Goal: Task Accomplishment & Management: Use online tool/utility

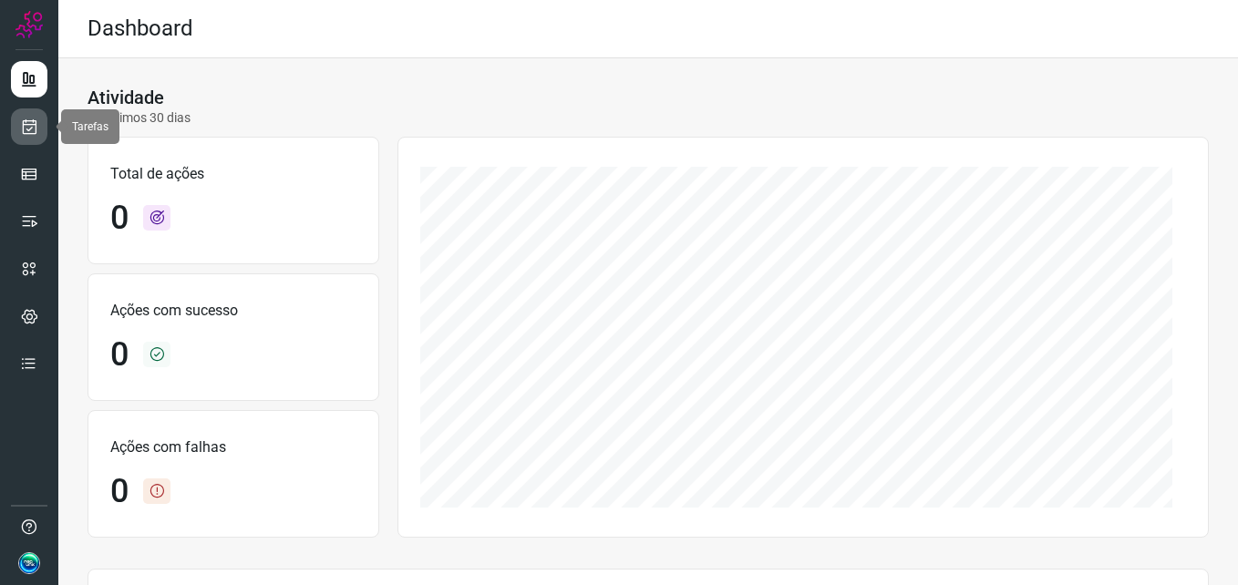
click at [36, 130] on icon at bounding box center [29, 127] width 19 height 18
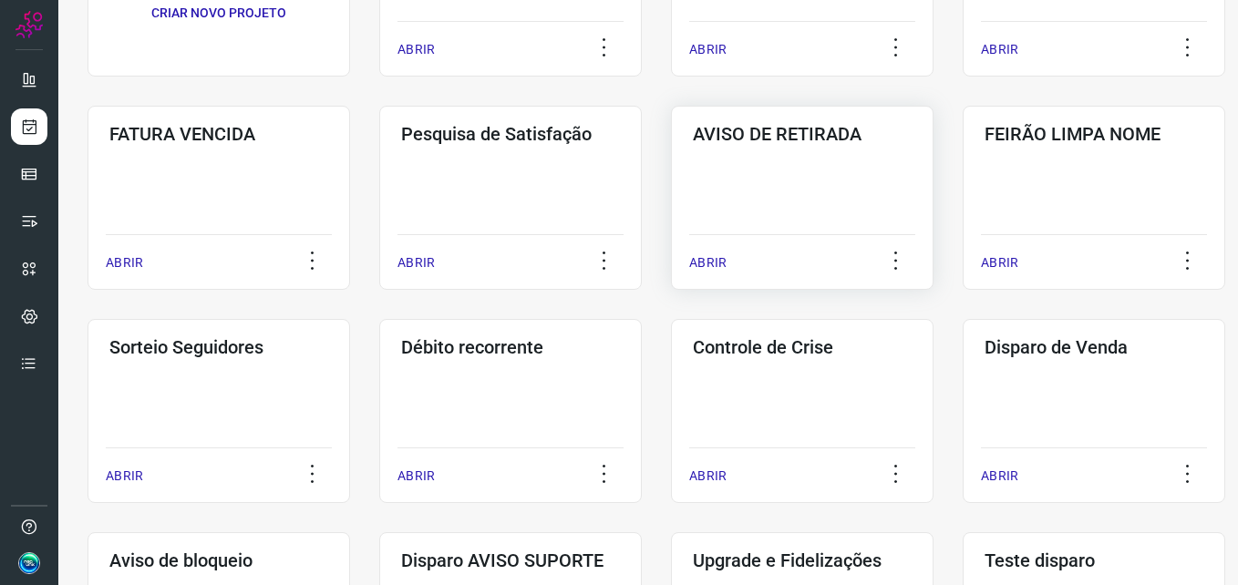
scroll to position [247, 0]
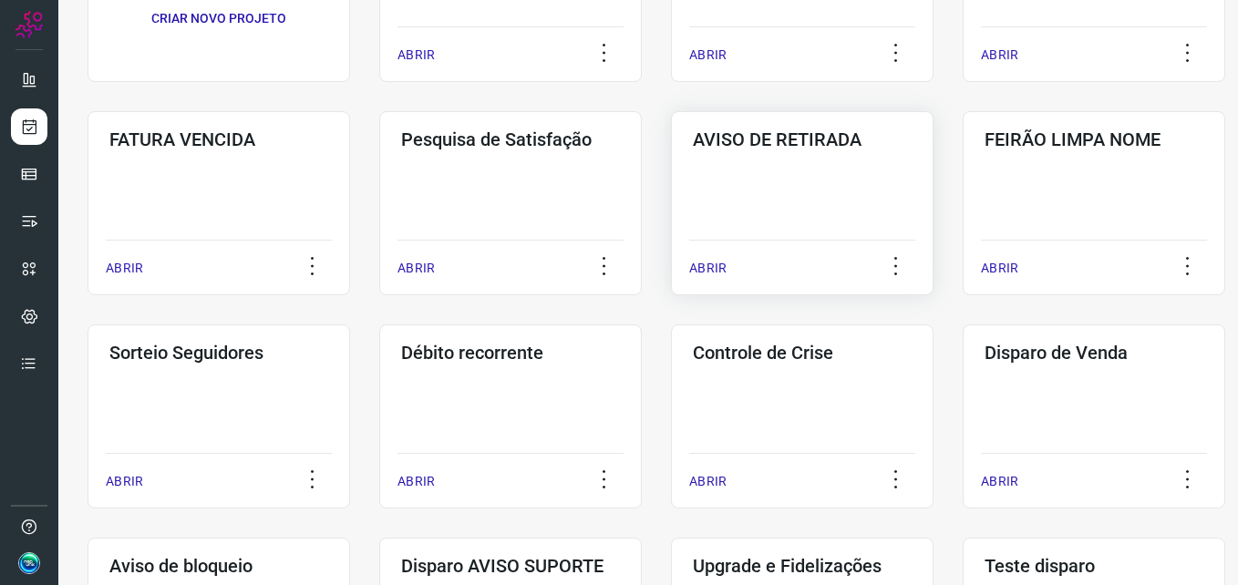
click at [802, 165] on div "AVISO DE RETIRADA ABRIR" at bounding box center [802, 203] width 263 height 184
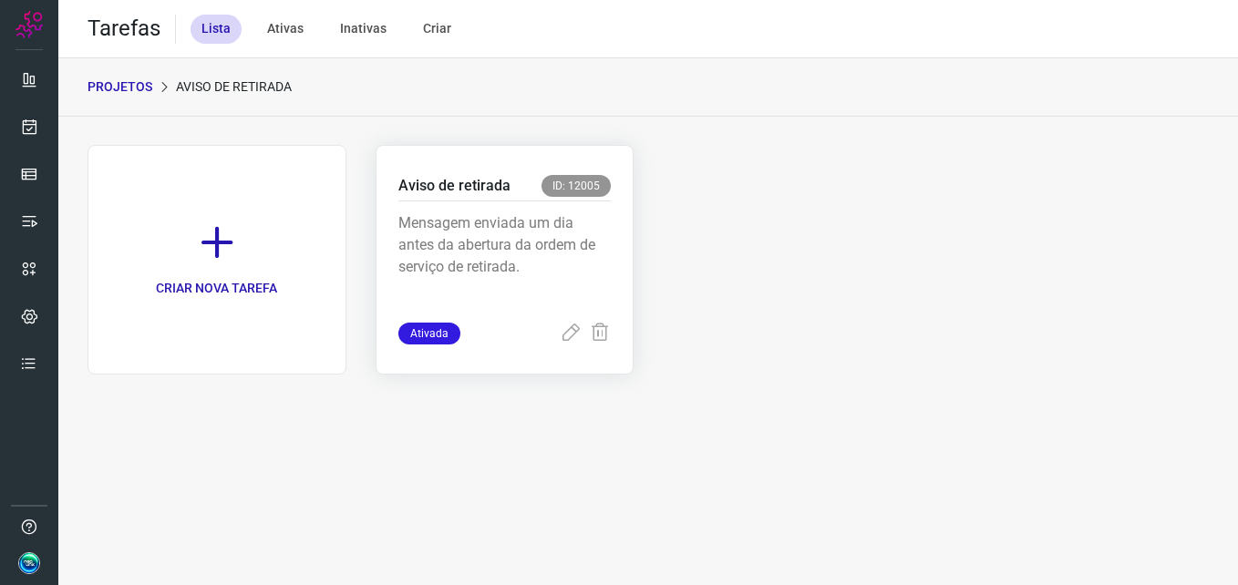
click at [517, 228] on p "Mensagem enviada um dia antes da abertura da ordem de serviço de retirada." at bounding box center [504, 257] width 213 height 91
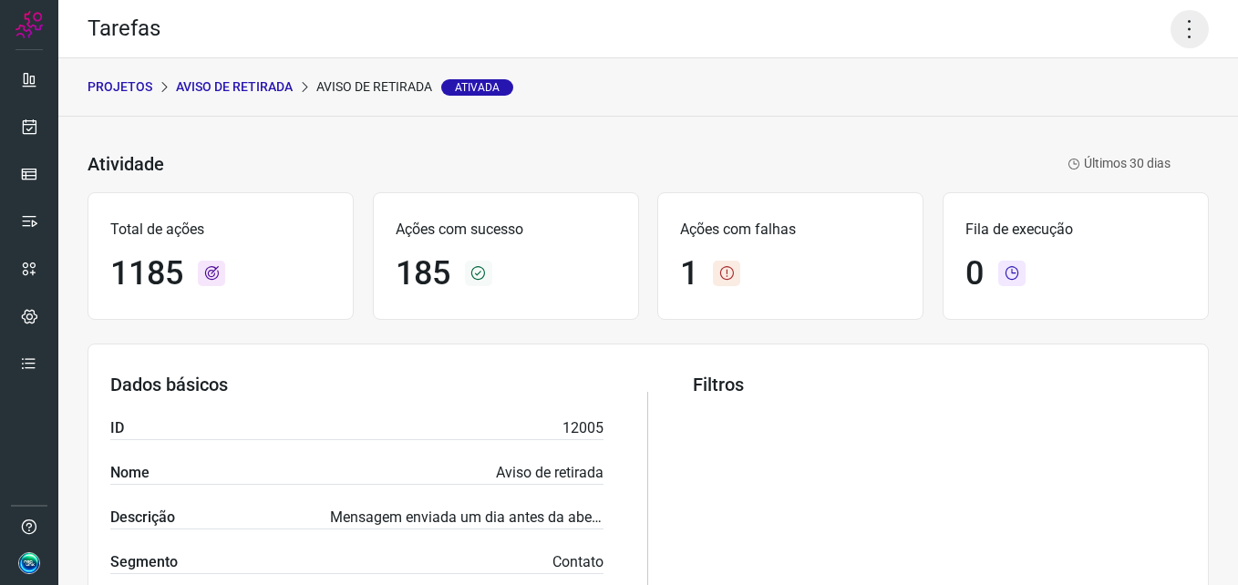
click at [1171, 36] on icon at bounding box center [1190, 29] width 38 height 38
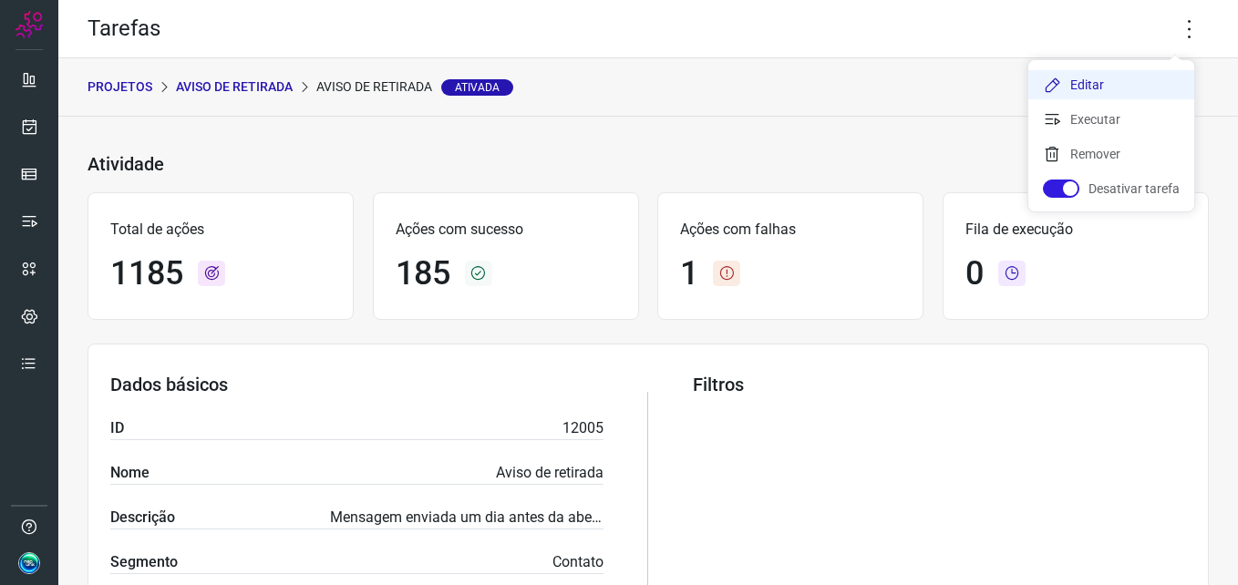
click at [1126, 77] on li "Editar" at bounding box center [1112, 84] width 166 height 29
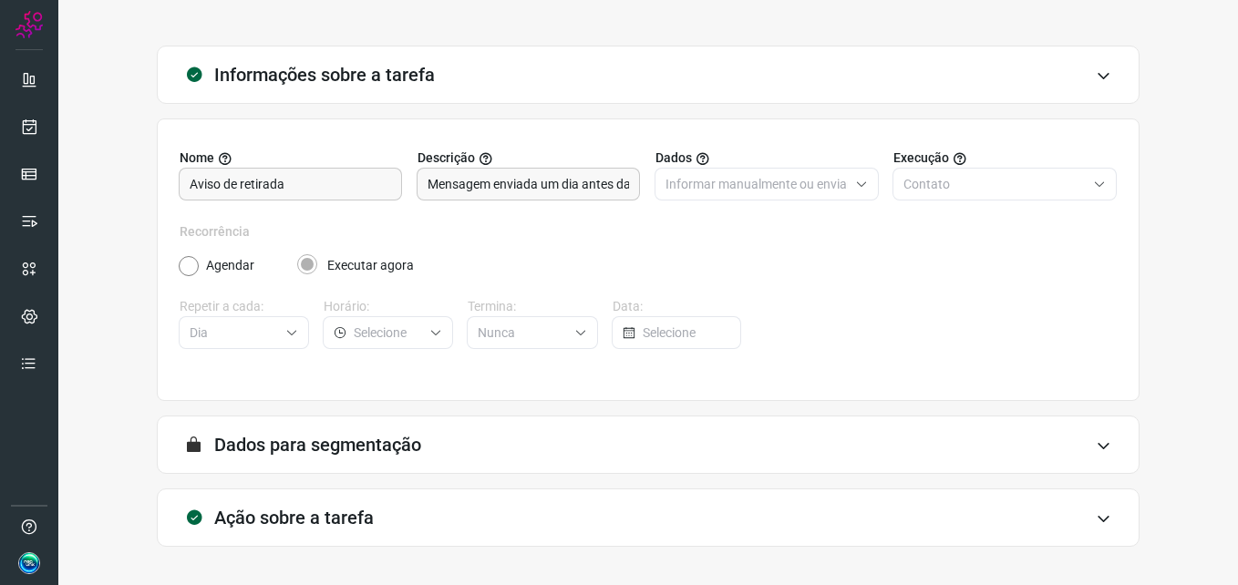
scroll to position [127, 0]
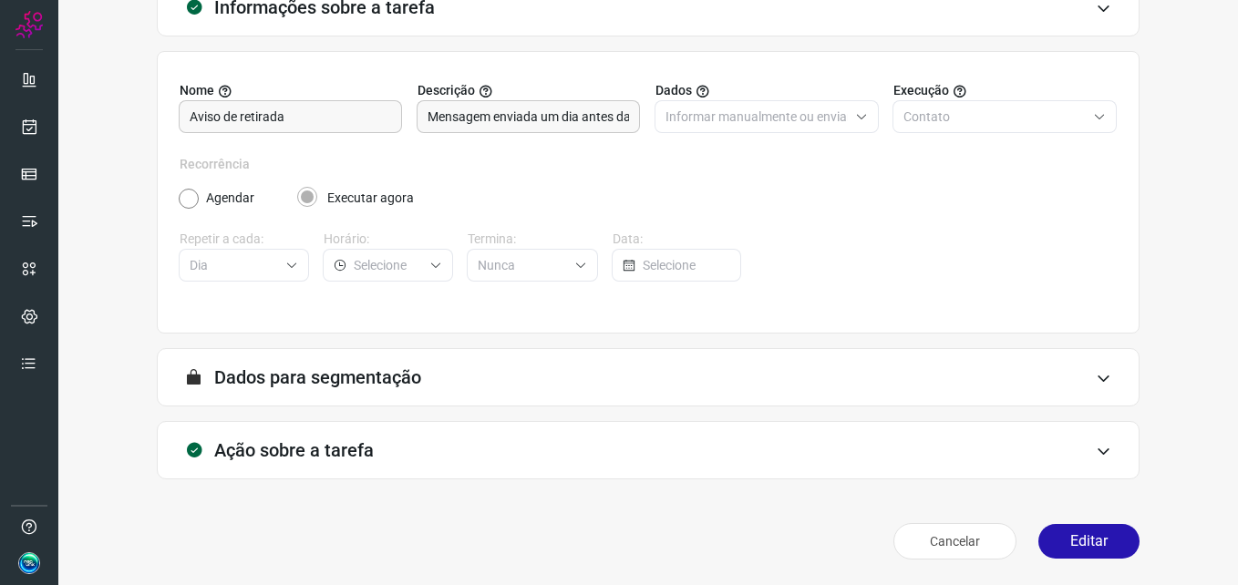
click at [531, 375] on div "A segmentação de dados está desabilitada porque a opção de envio manual foi sel…" at bounding box center [648, 377] width 983 height 58
click at [1096, 377] on icon at bounding box center [1104, 378] width 16 height 15
click at [1096, 385] on icon at bounding box center [1104, 378] width 16 height 15
click at [1096, 376] on icon at bounding box center [1104, 378] width 16 height 15
click at [1096, 371] on icon at bounding box center [1104, 378] width 16 height 15
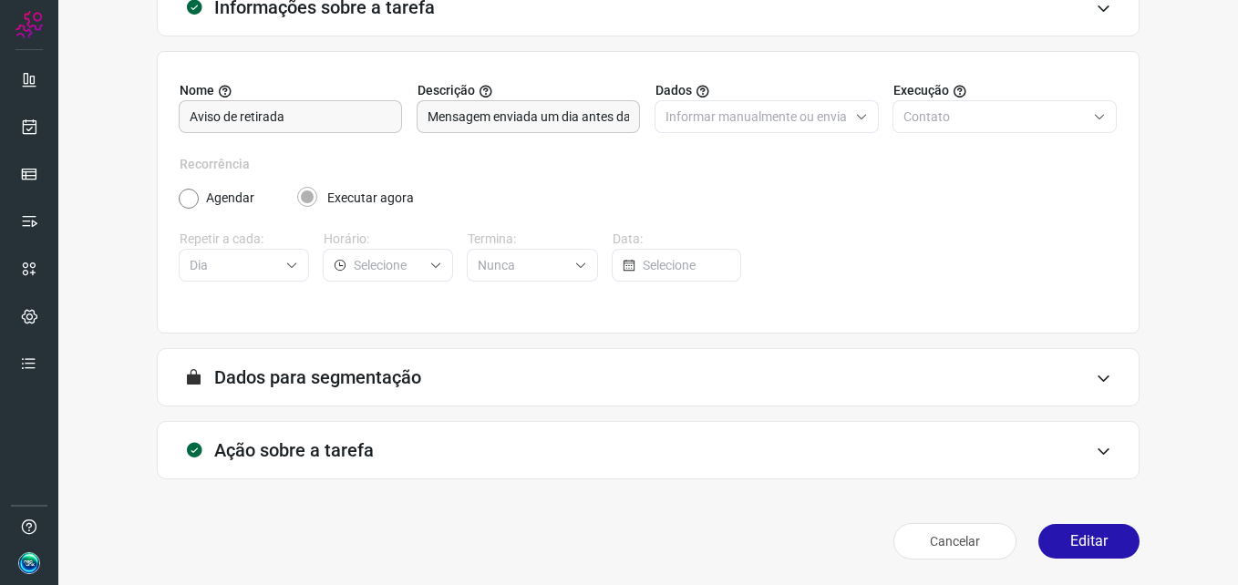
click at [1096, 371] on icon at bounding box center [1104, 378] width 16 height 15
click at [1096, 381] on icon at bounding box center [1104, 378] width 16 height 15
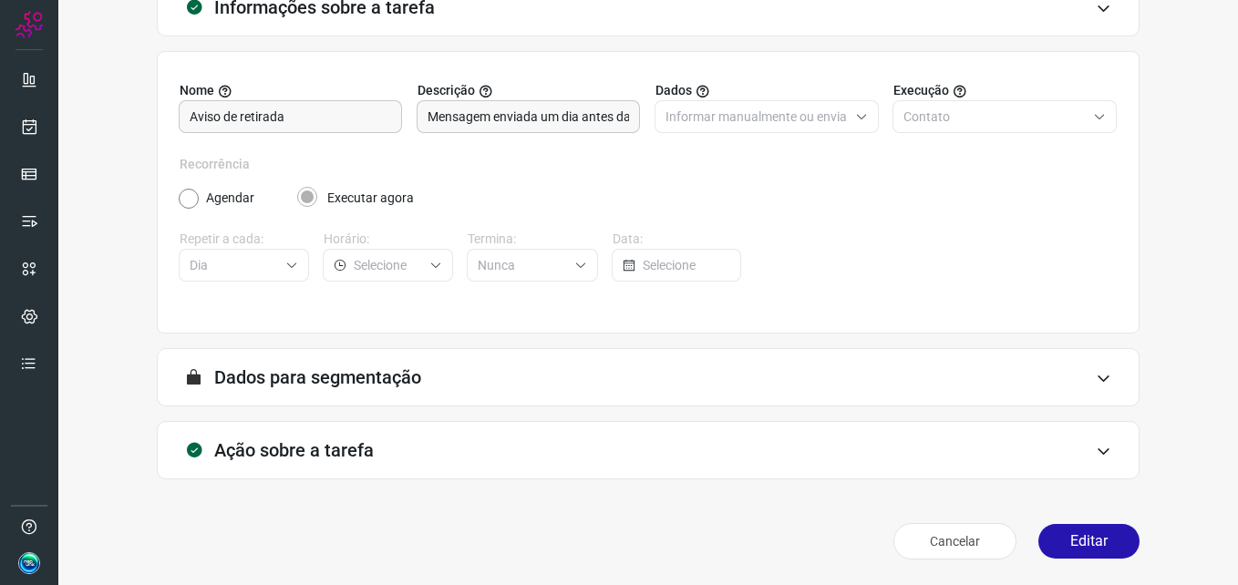
click at [1096, 377] on icon at bounding box center [1104, 378] width 16 height 15
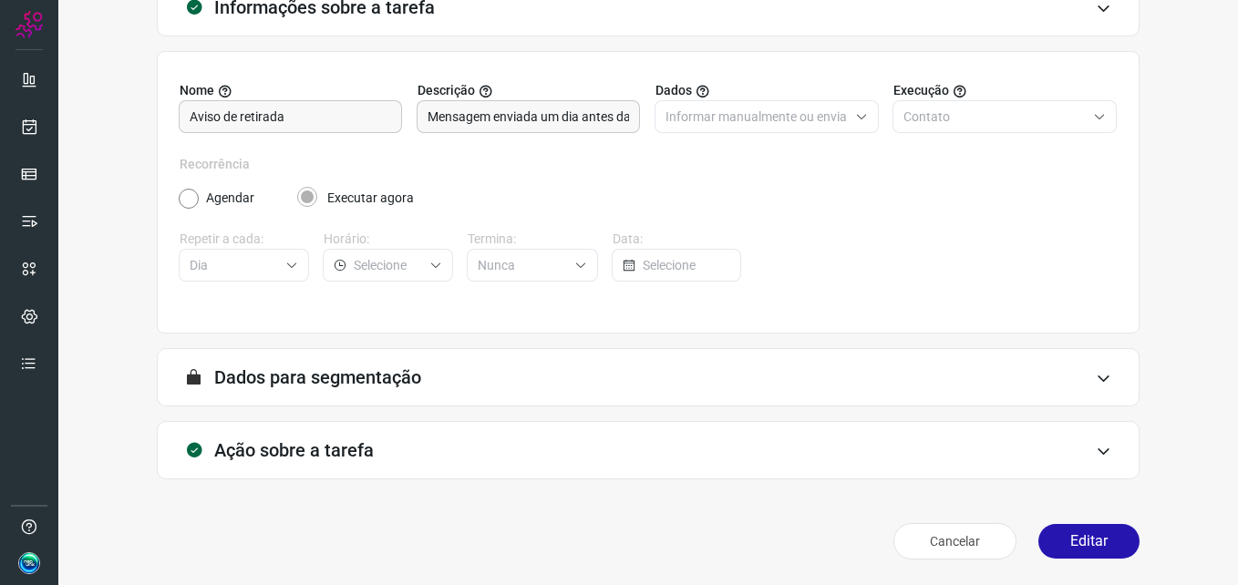
click at [1086, 412] on form "A segmentação de dados está desabilitada porque a opção de envio manual foi sel…" at bounding box center [648, 384] width 983 height 73
click at [1086, 389] on div "A segmentação de dados está desabilitada porque a opção de envio manual foi sel…" at bounding box center [648, 377] width 983 height 58
click at [1096, 376] on icon at bounding box center [1104, 378] width 16 height 15
click at [1073, 532] on button "Editar" at bounding box center [1089, 541] width 101 height 35
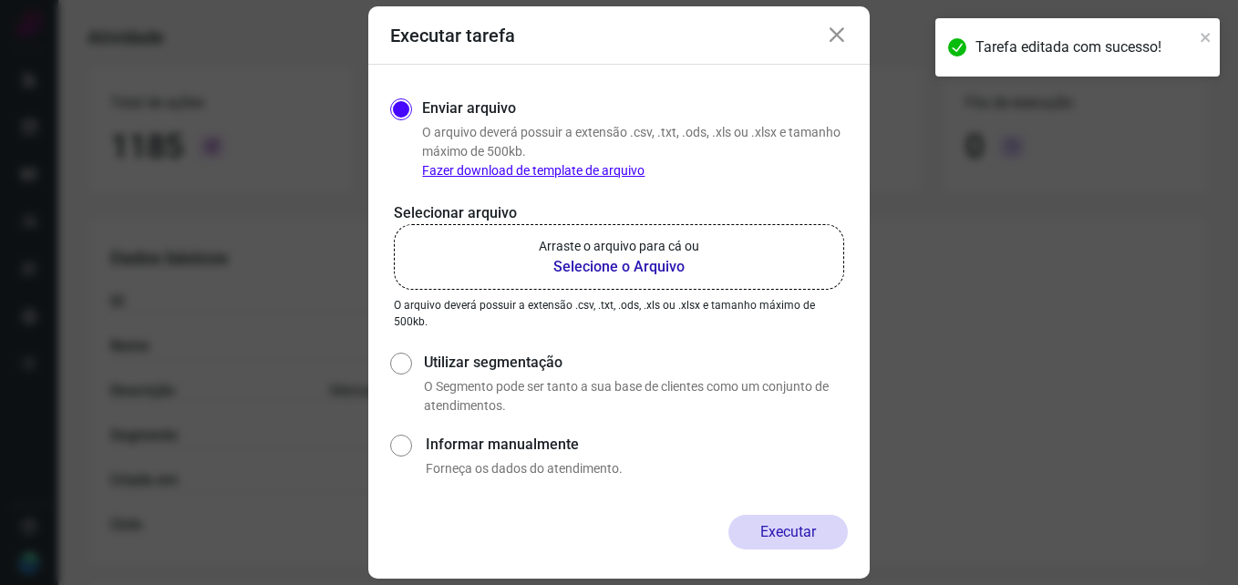
click at [845, 40] on icon at bounding box center [837, 36] width 22 height 22
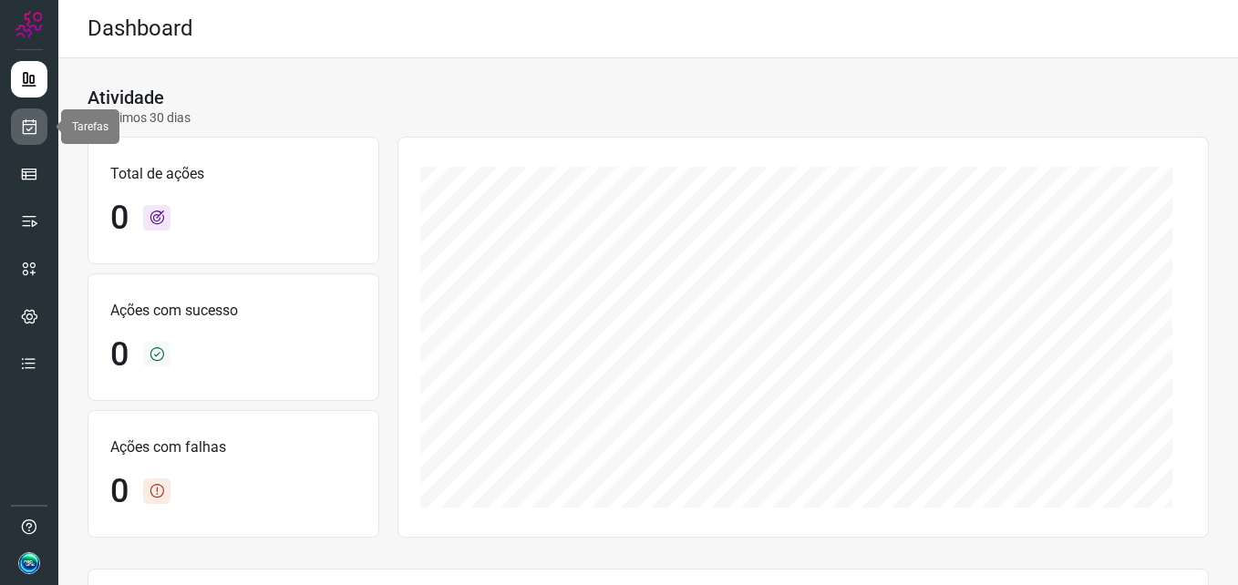
click at [32, 130] on icon at bounding box center [29, 127] width 19 height 18
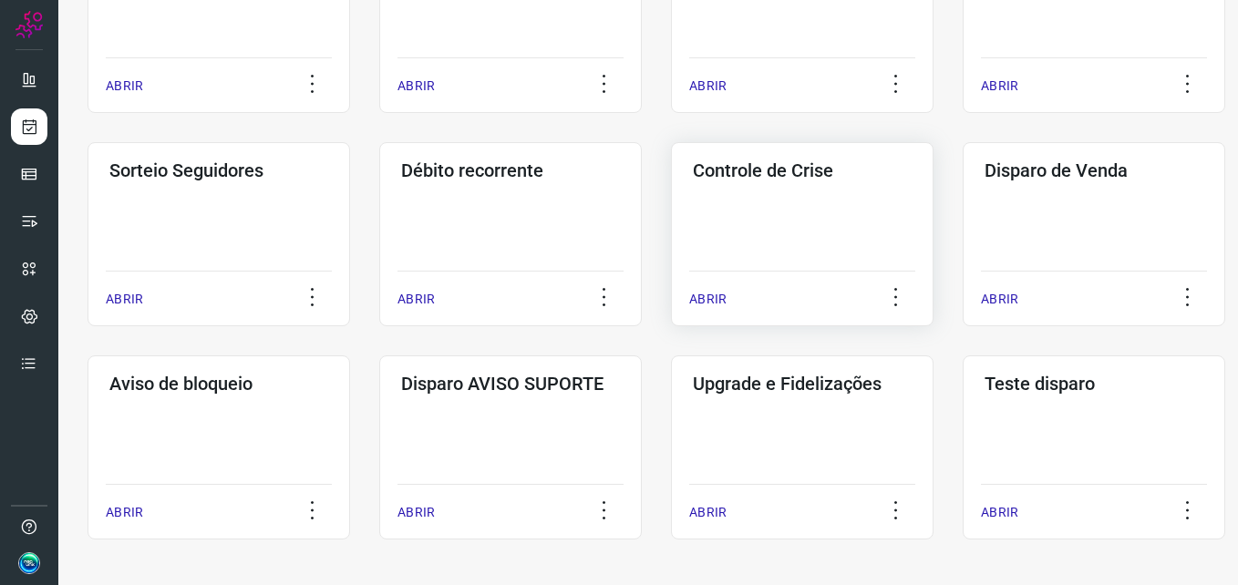
click at [777, 243] on div "Controle de Crise ABRIR" at bounding box center [802, 234] width 263 height 184
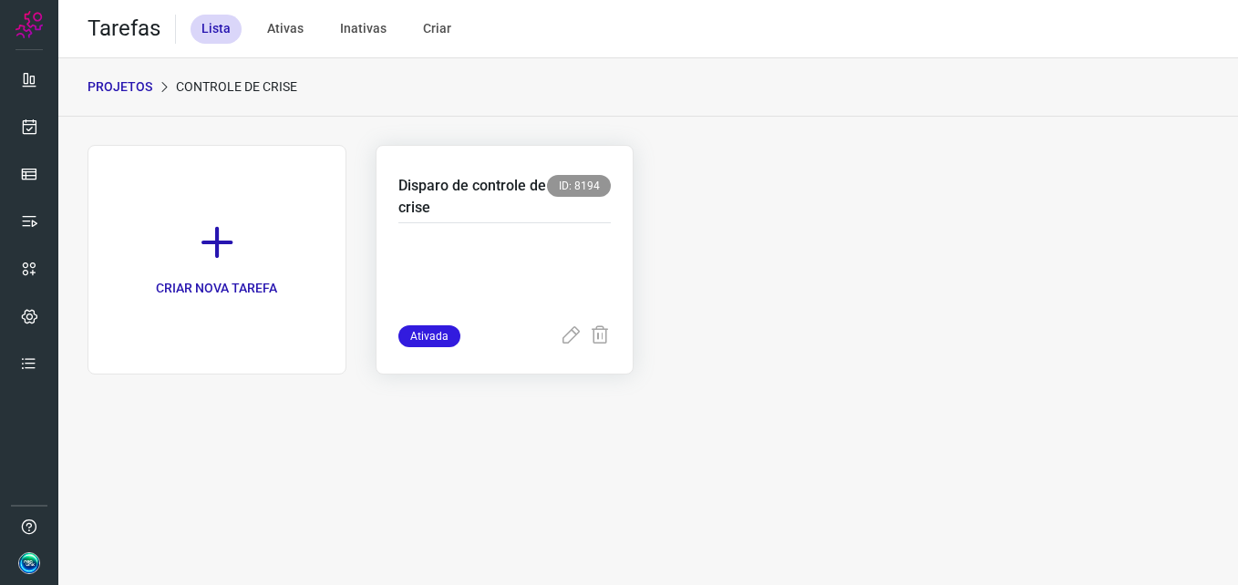
click at [521, 256] on p at bounding box center [504, 279] width 213 height 91
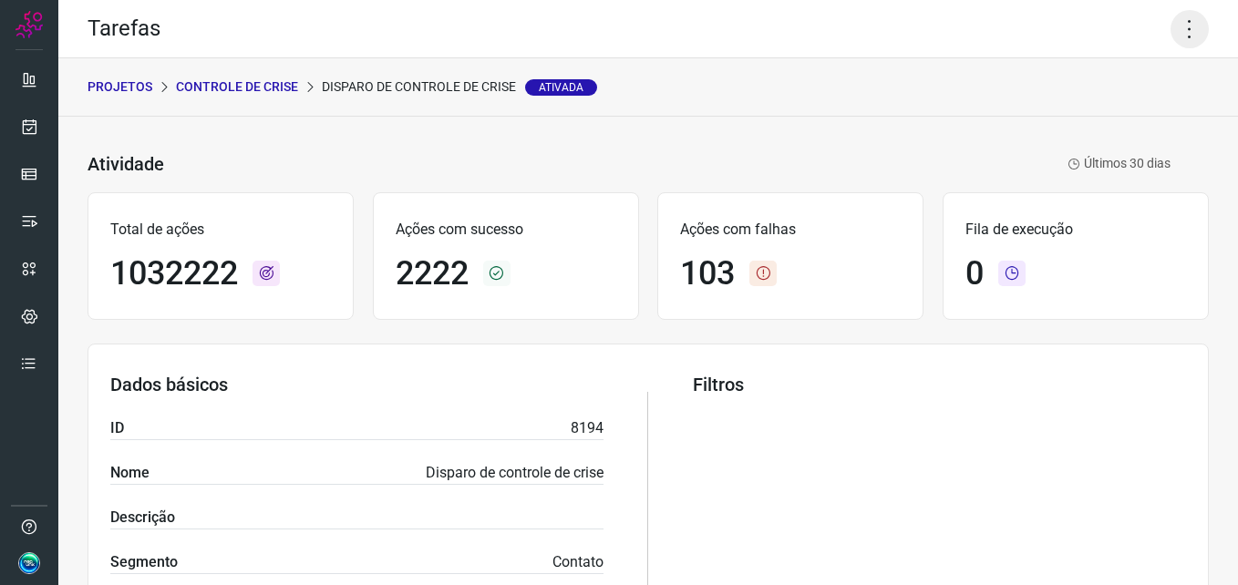
click at [1184, 29] on icon at bounding box center [1190, 29] width 38 height 38
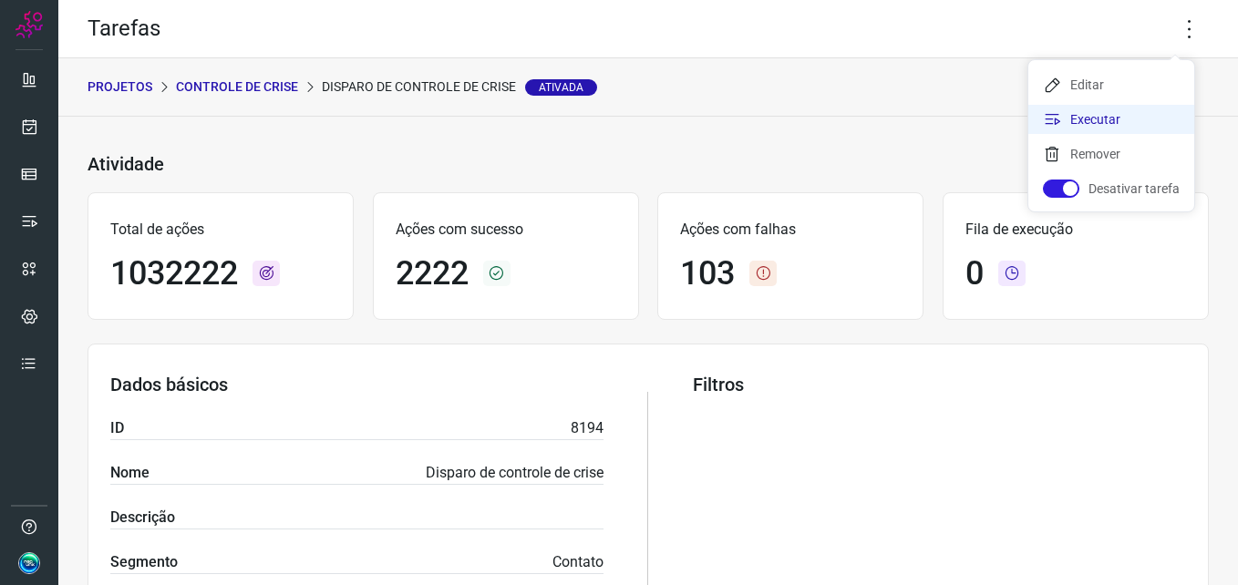
click at [1126, 117] on li "Executar" at bounding box center [1112, 119] width 166 height 29
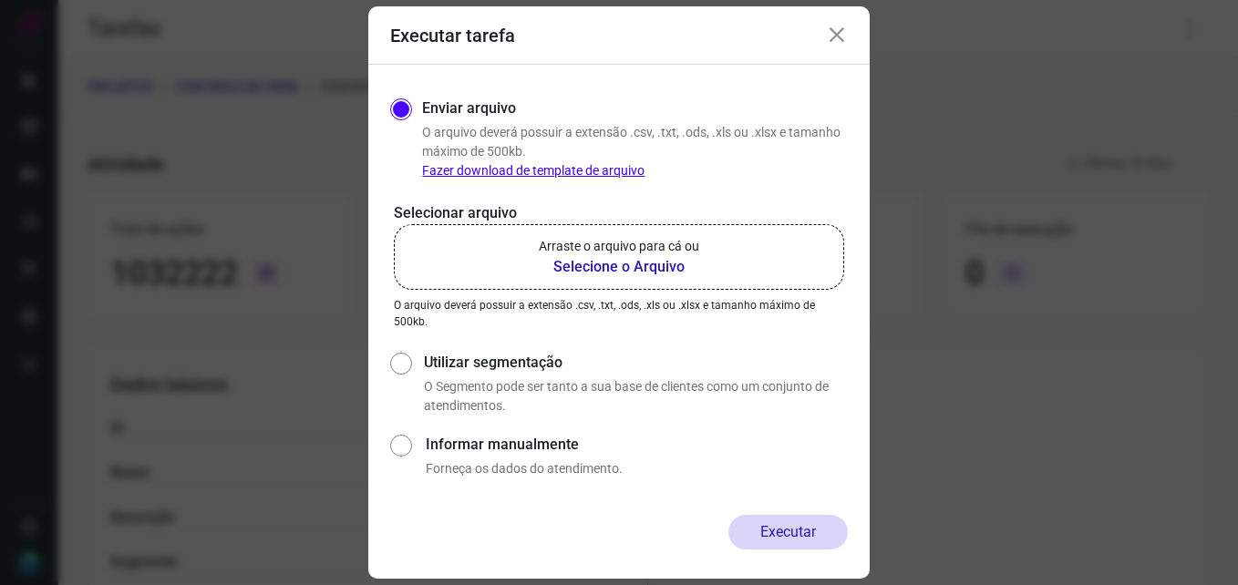
click at [609, 250] on p "Arraste o arquivo para cá ou" at bounding box center [619, 246] width 160 height 19
click at [0, 0] on input "Arraste o arquivo para cá ou Selecione o Arquivo" at bounding box center [0, 0] width 0 height 0
click at [821, 39] on div "Executar tarefa" at bounding box center [619, 35] width 502 height 58
click at [824, 37] on div "Executar tarefa" at bounding box center [619, 35] width 502 height 58
click at [857, 34] on div "Executar tarefa" at bounding box center [619, 35] width 502 height 58
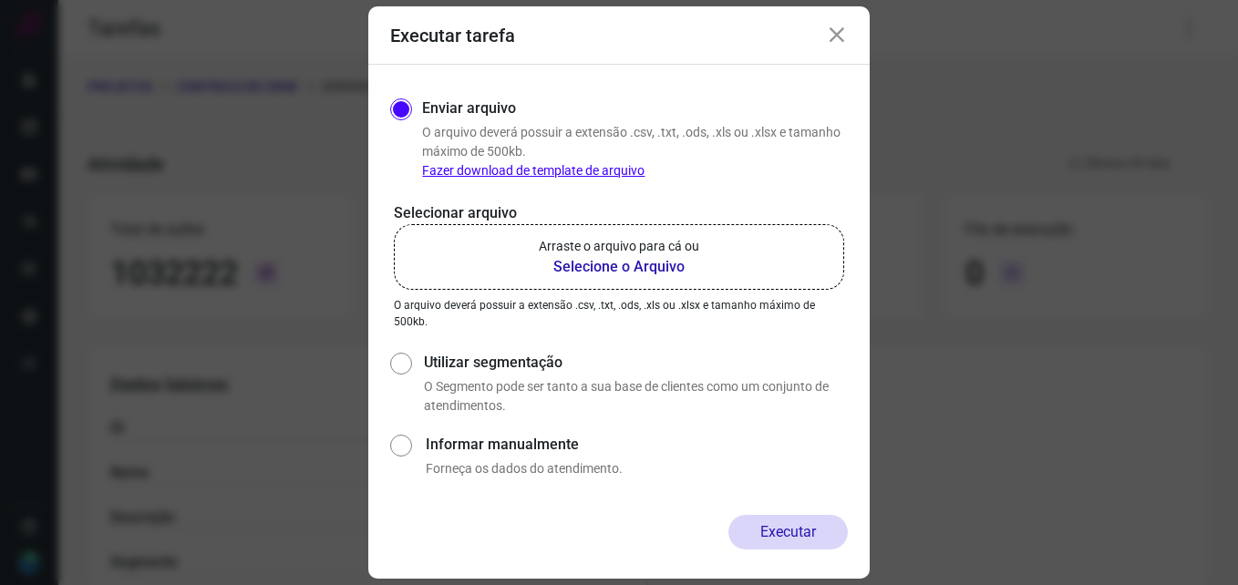
click at [829, 41] on icon at bounding box center [837, 36] width 22 height 22
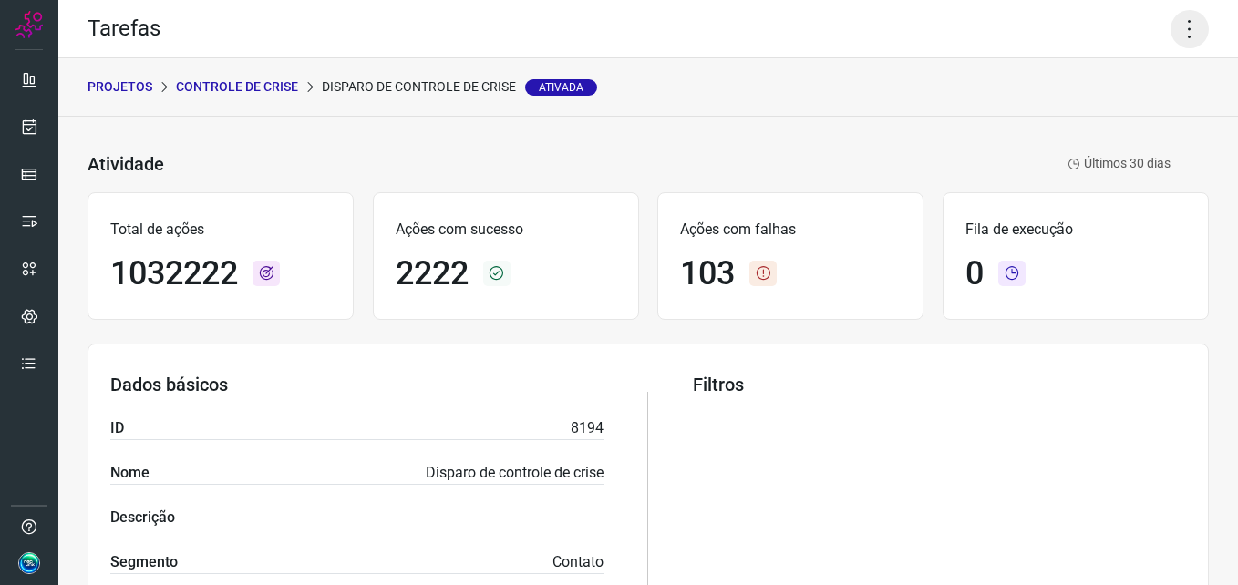
click at [1187, 26] on icon at bounding box center [1190, 29] width 38 height 38
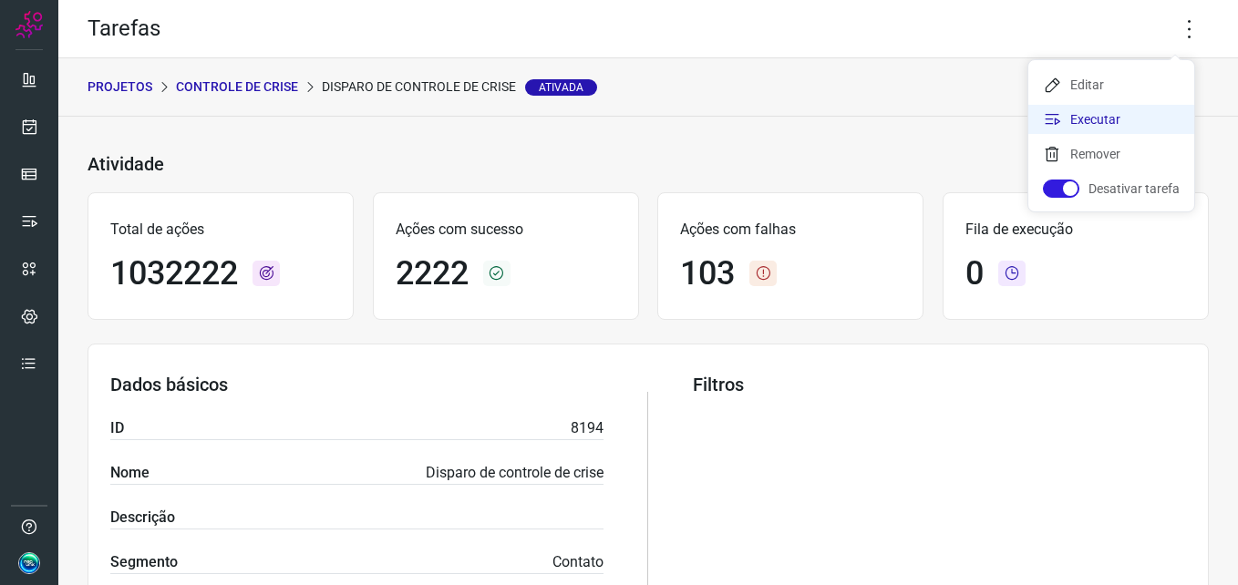
click at [1101, 117] on li "Executar" at bounding box center [1112, 119] width 166 height 29
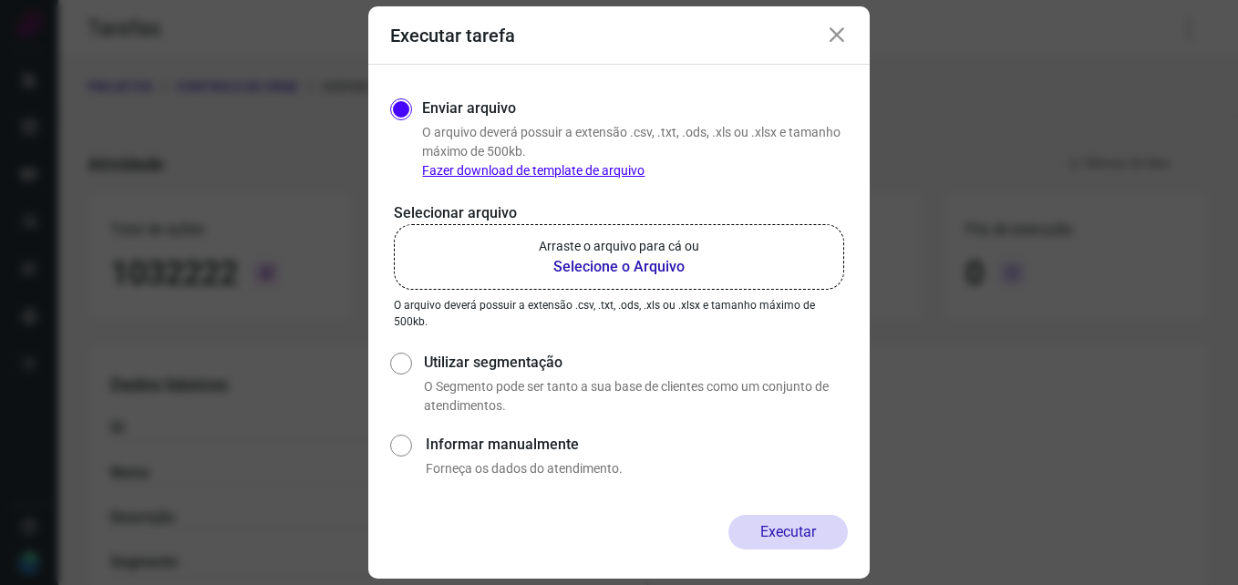
click at [625, 275] on b "Selecione o Arquivo" at bounding box center [619, 267] width 160 height 22
click at [0, 0] on input "Arraste o arquivo para cá ou Selecione o Arquivo" at bounding box center [0, 0] width 0 height 0
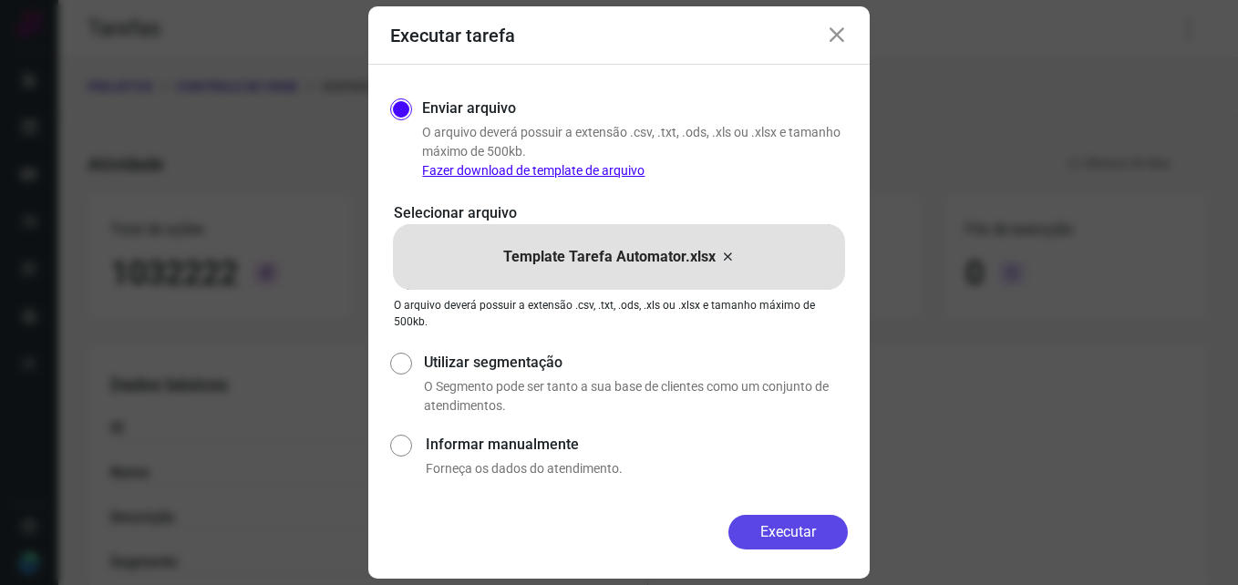
click at [792, 525] on button "Executar" at bounding box center [788, 532] width 119 height 35
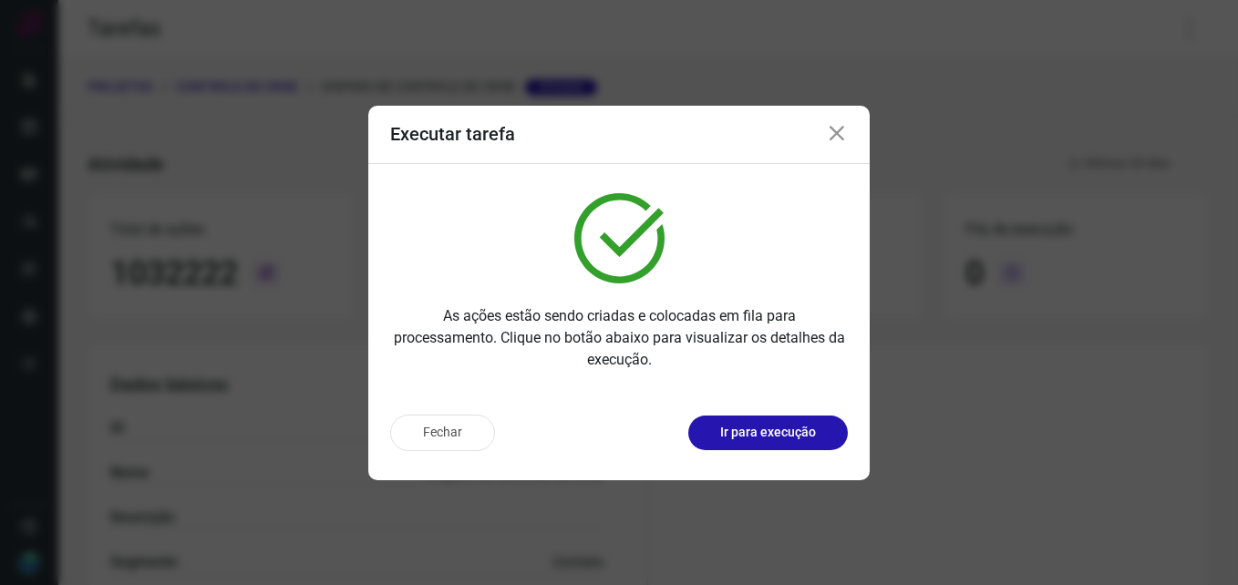
click at [835, 131] on icon at bounding box center [837, 134] width 22 height 22
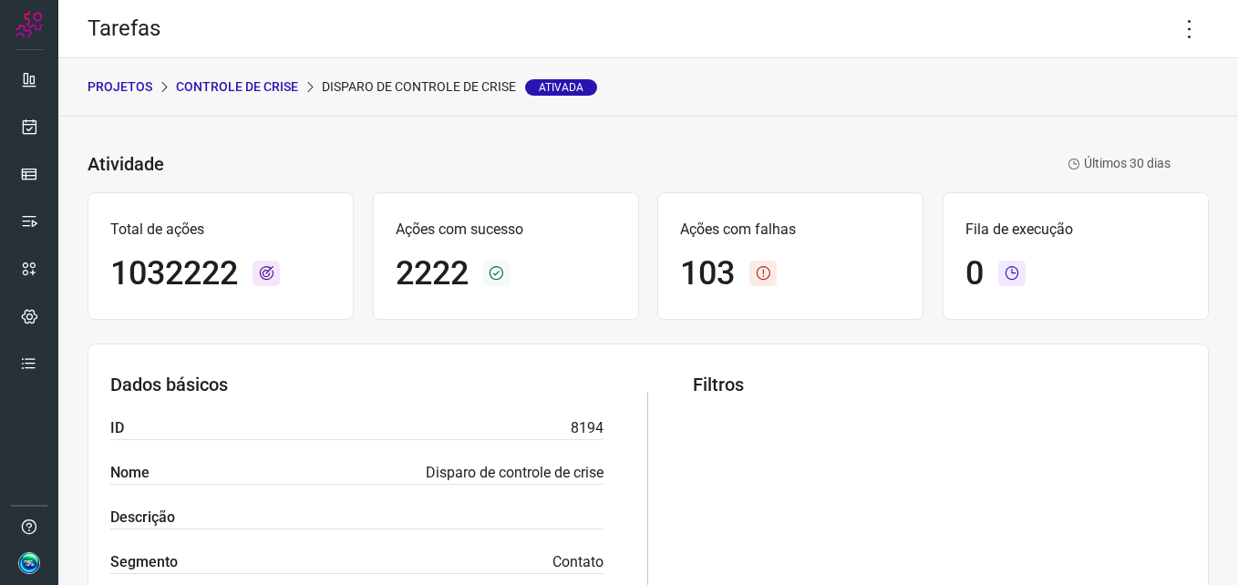
click at [27, 537] on link at bounding box center [29, 530] width 18 height 24
click at [1177, 33] on icon at bounding box center [1190, 29] width 38 height 38
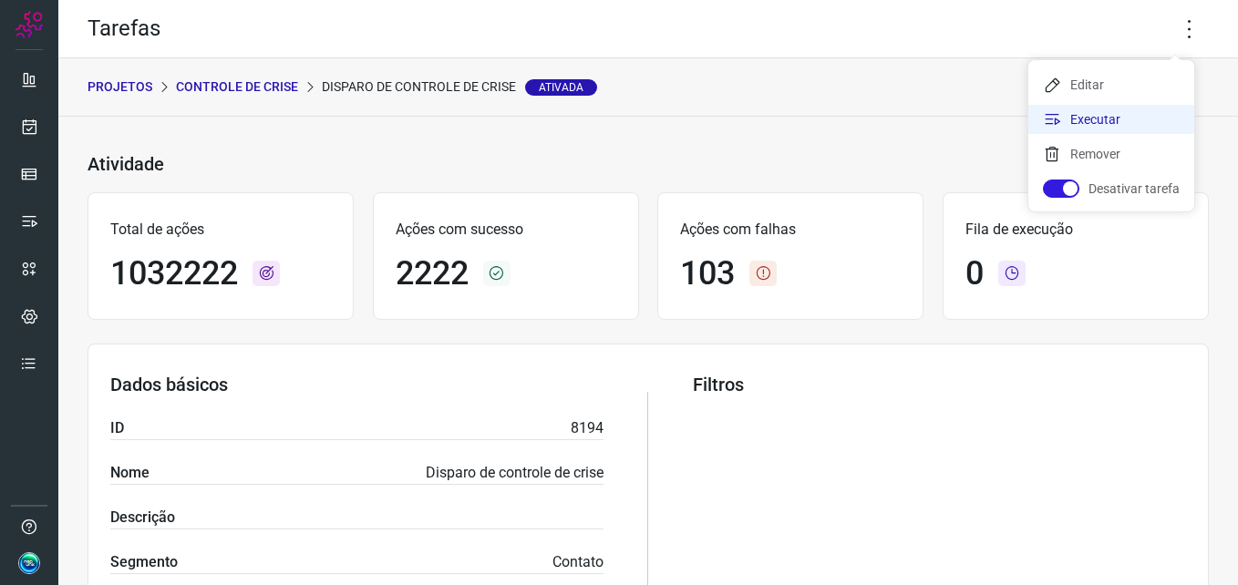
click at [1126, 120] on li "Executar" at bounding box center [1112, 119] width 166 height 29
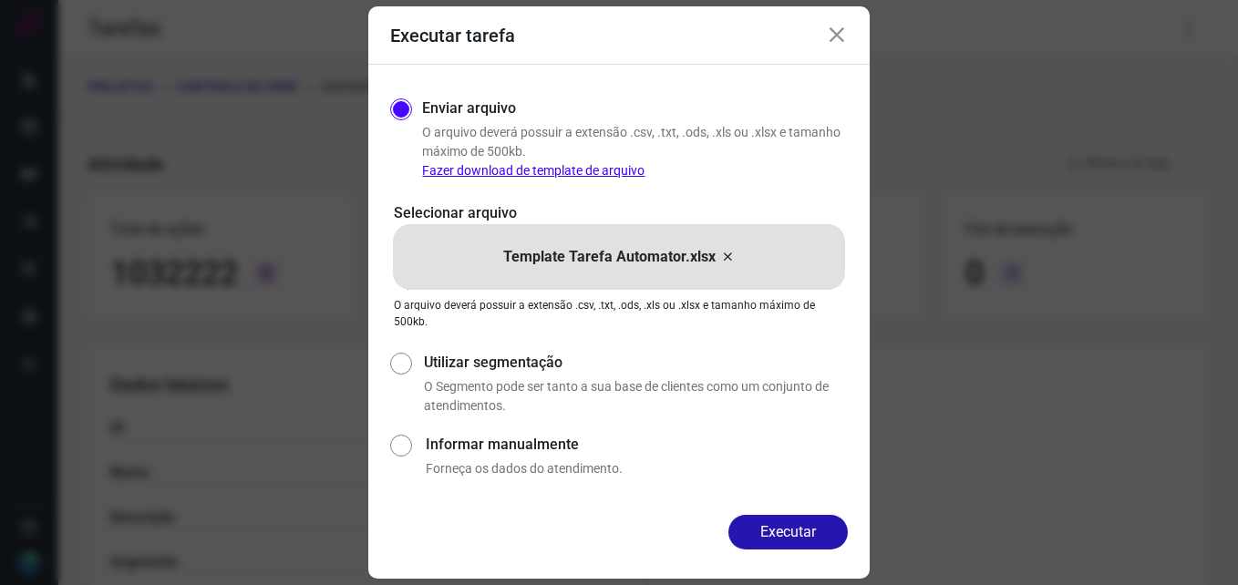
click at [843, 34] on icon at bounding box center [837, 36] width 22 height 22
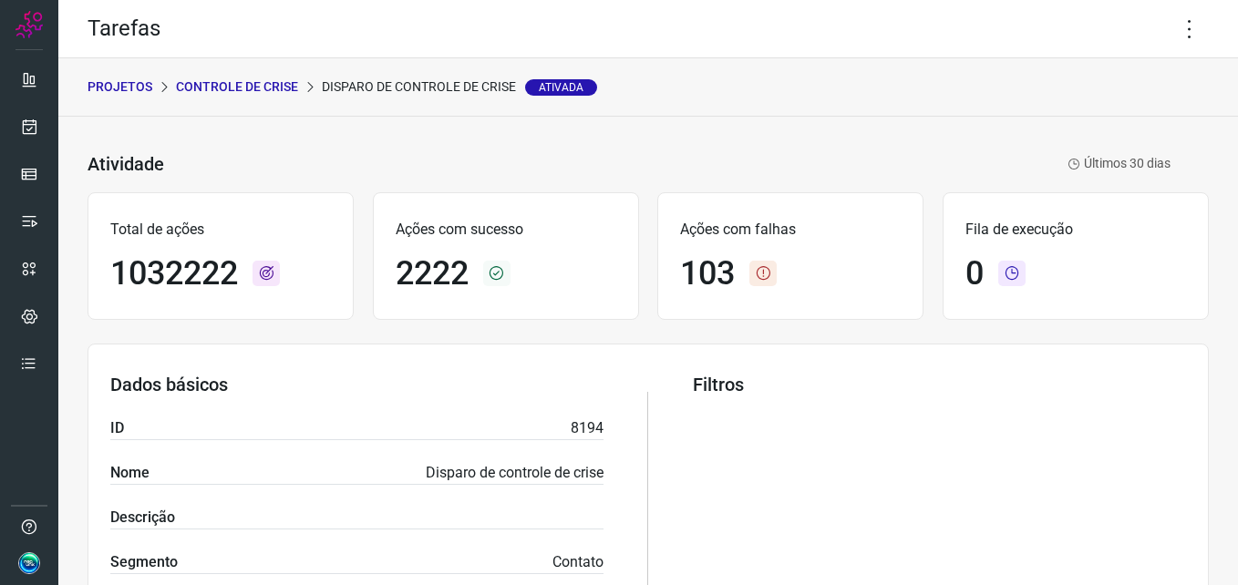
click at [37, 150] on ul at bounding box center [29, 227] width 36 height 332
click at [30, 131] on icon at bounding box center [29, 127] width 19 height 18
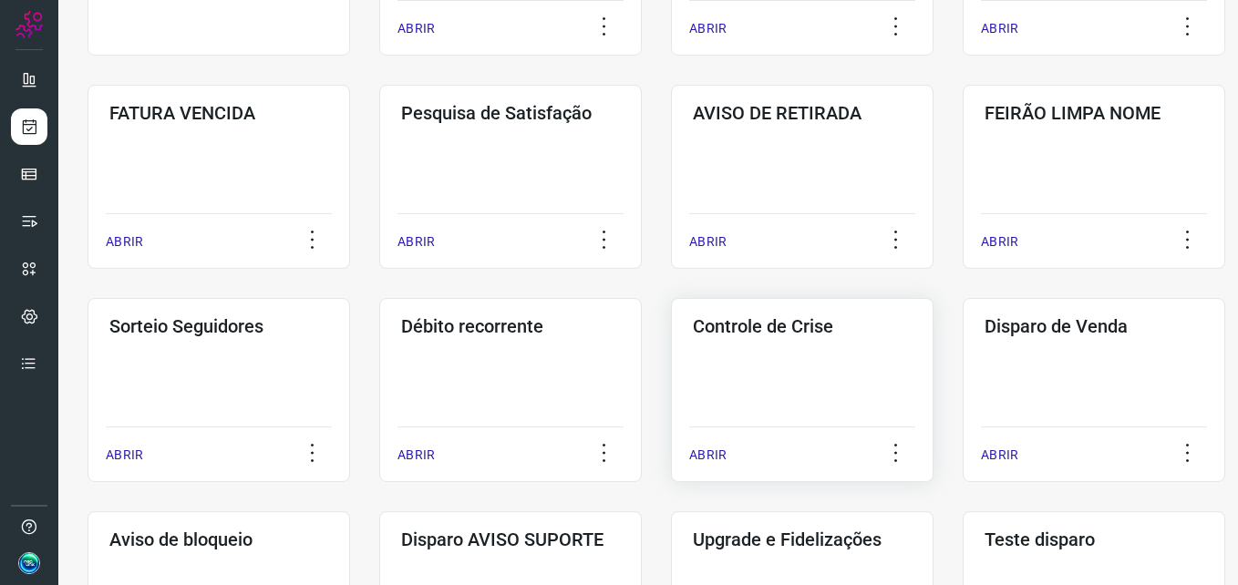
click at [841, 370] on div "Controle de Crise ABRIR" at bounding box center [802, 390] width 263 height 184
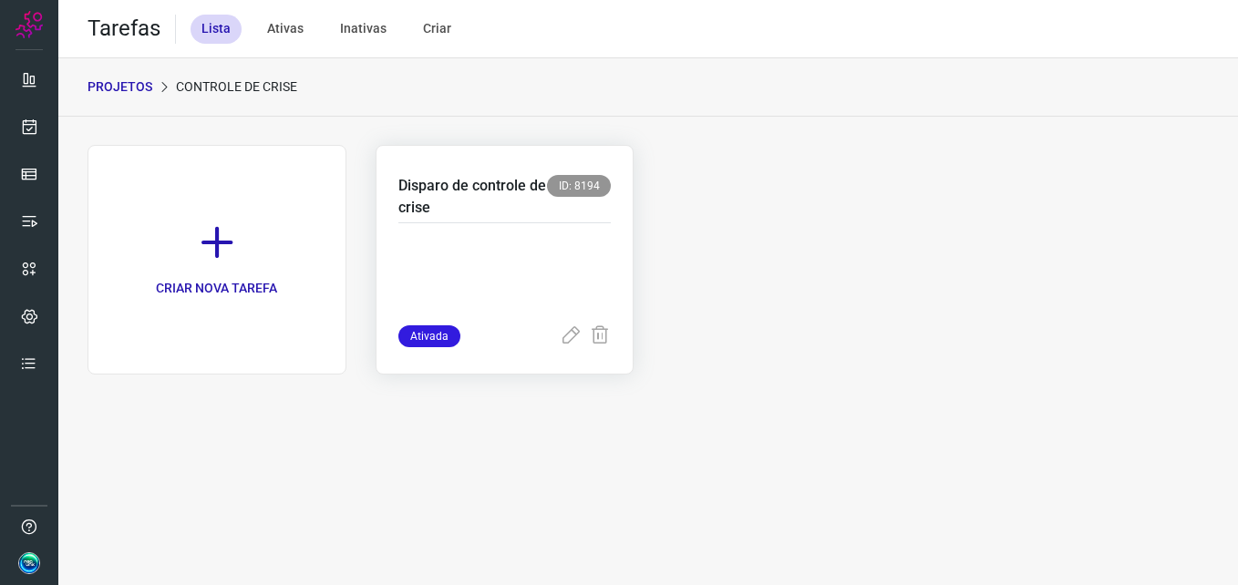
click at [544, 217] on p "Disparo de controle de crise" at bounding box center [473, 197] width 150 height 44
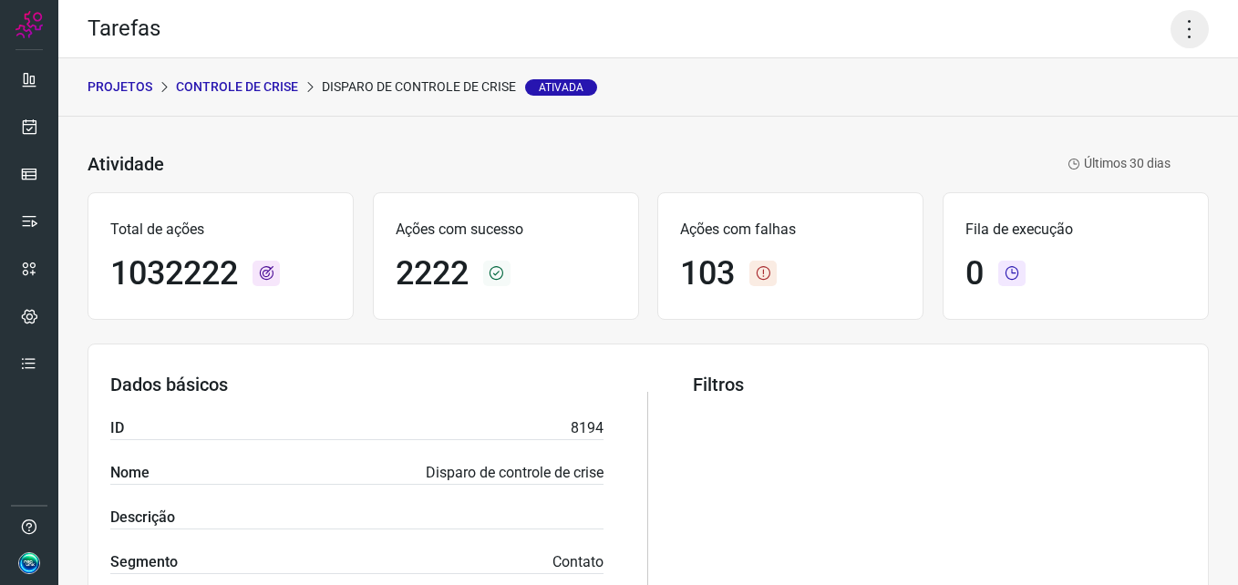
click at [1171, 35] on icon at bounding box center [1190, 29] width 38 height 38
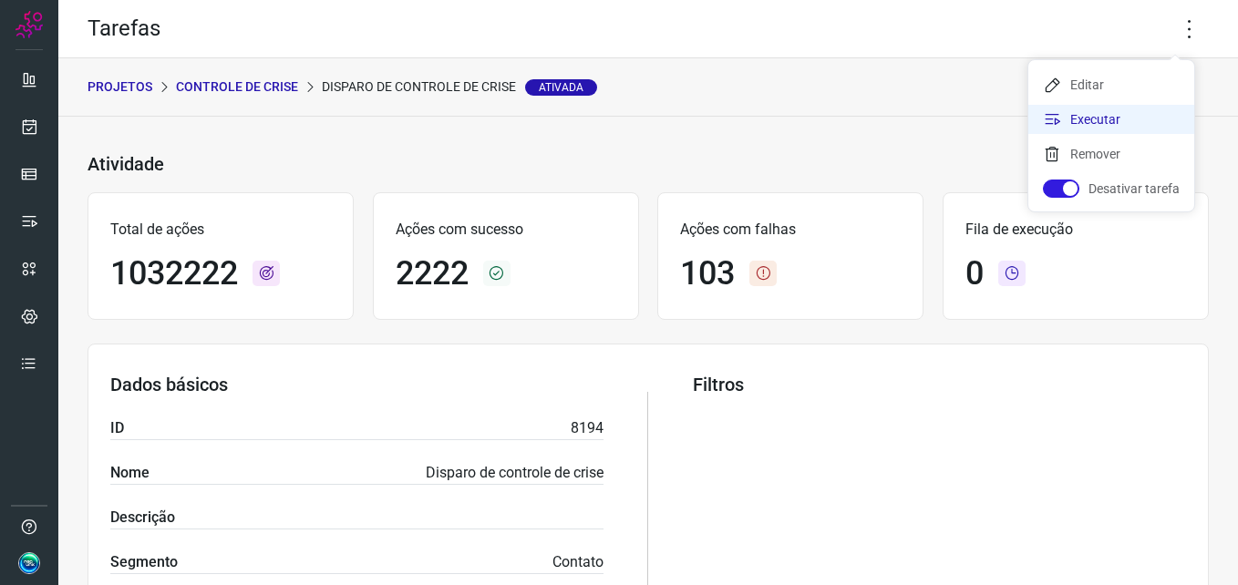
click at [1127, 132] on li "Executar" at bounding box center [1112, 119] width 166 height 29
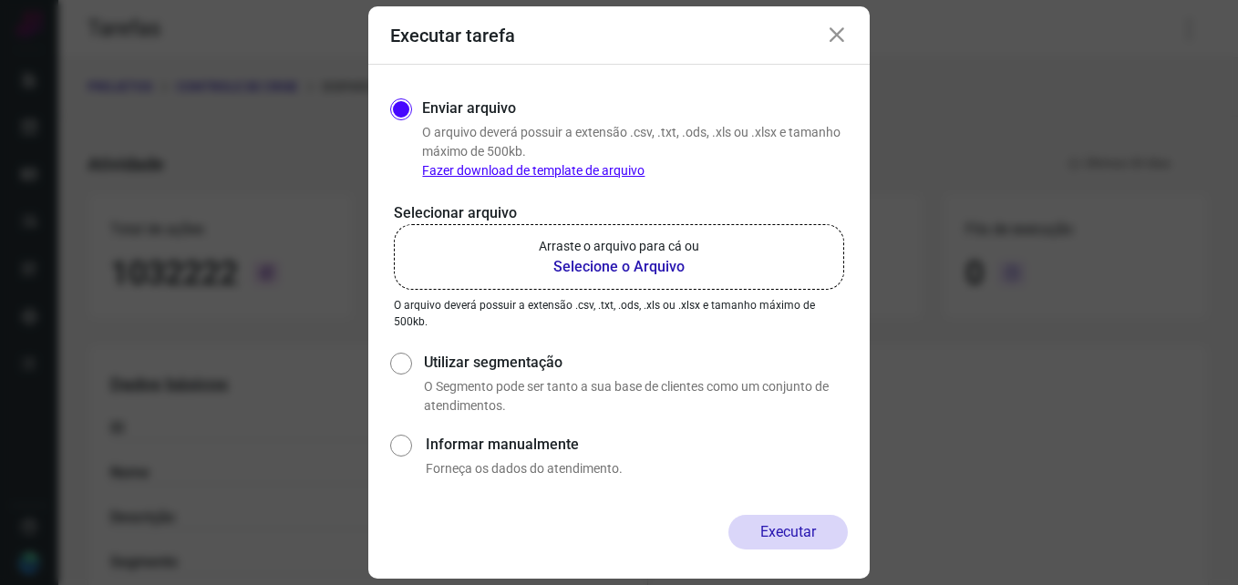
click at [606, 260] on b "Selecione o Arquivo" at bounding box center [619, 267] width 160 height 22
click at [0, 0] on input "Arraste o arquivo para cá ou Selecione o Arquivo" at bounding box center [0, 0] width 0 height 0
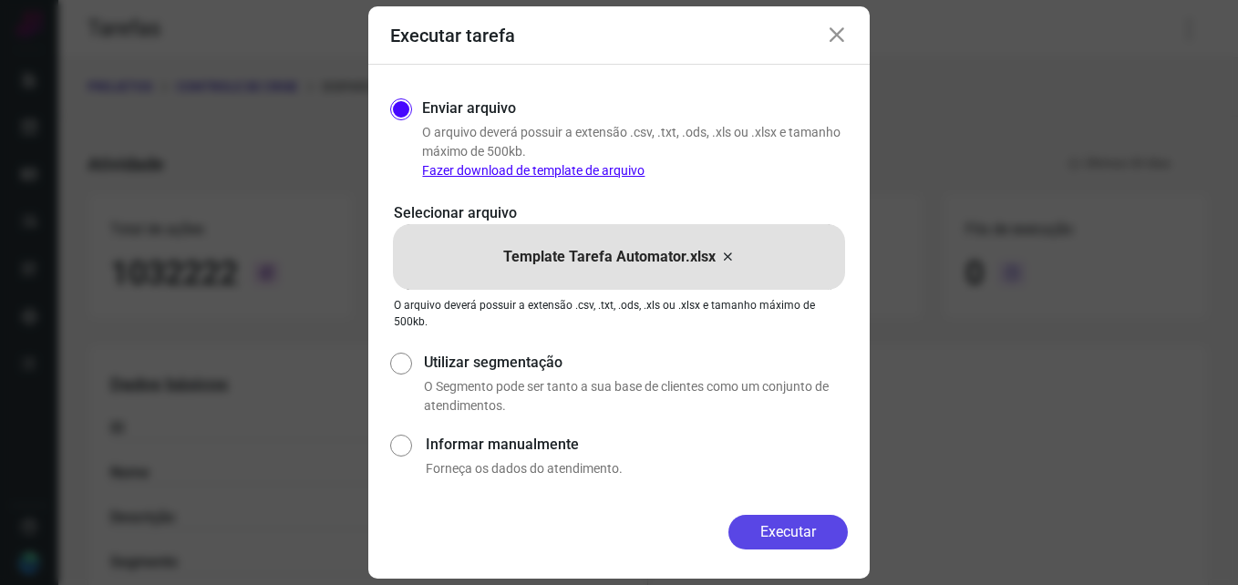
click at [800, 524] on button "Executar" at bounding box center [788, 532] width 119 height 35
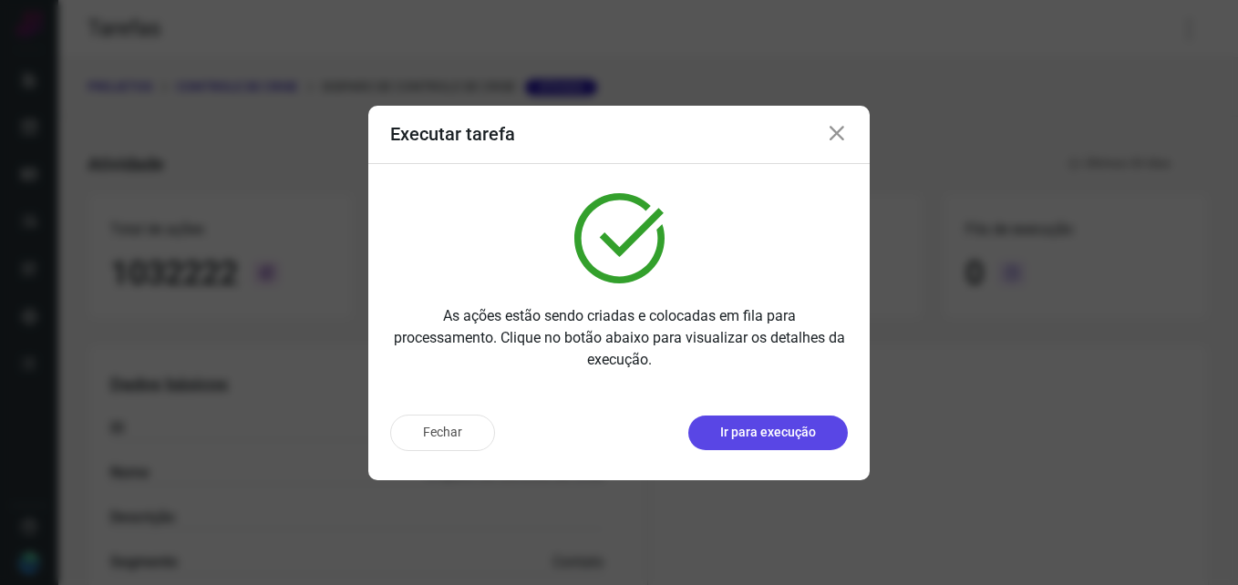
click at [777, 440] on p "Ir para execução" at bounding box center [768, 432] width 96 height 19
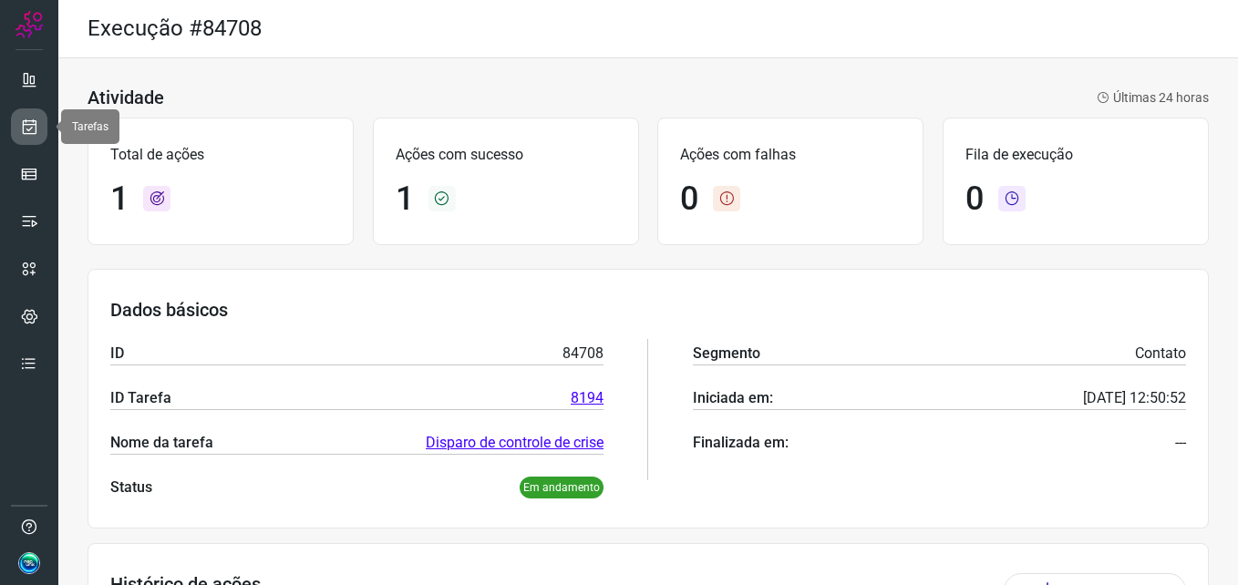
click at [35, 118] on icon at bounding box center [29, 127] width 19 height 18
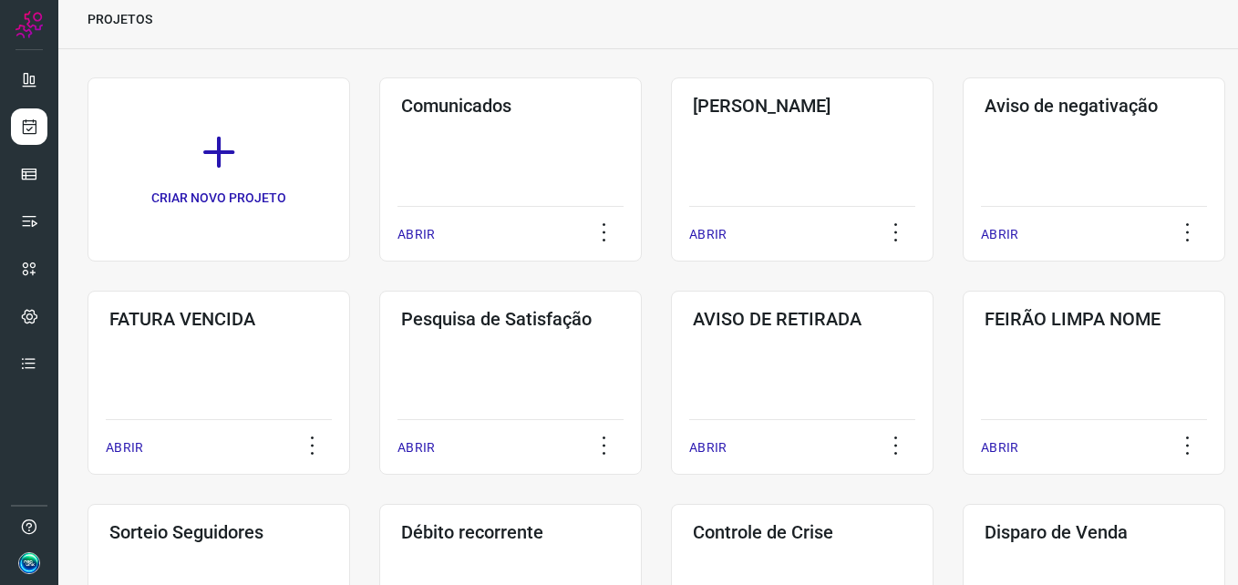
scroll to position [182, 0]
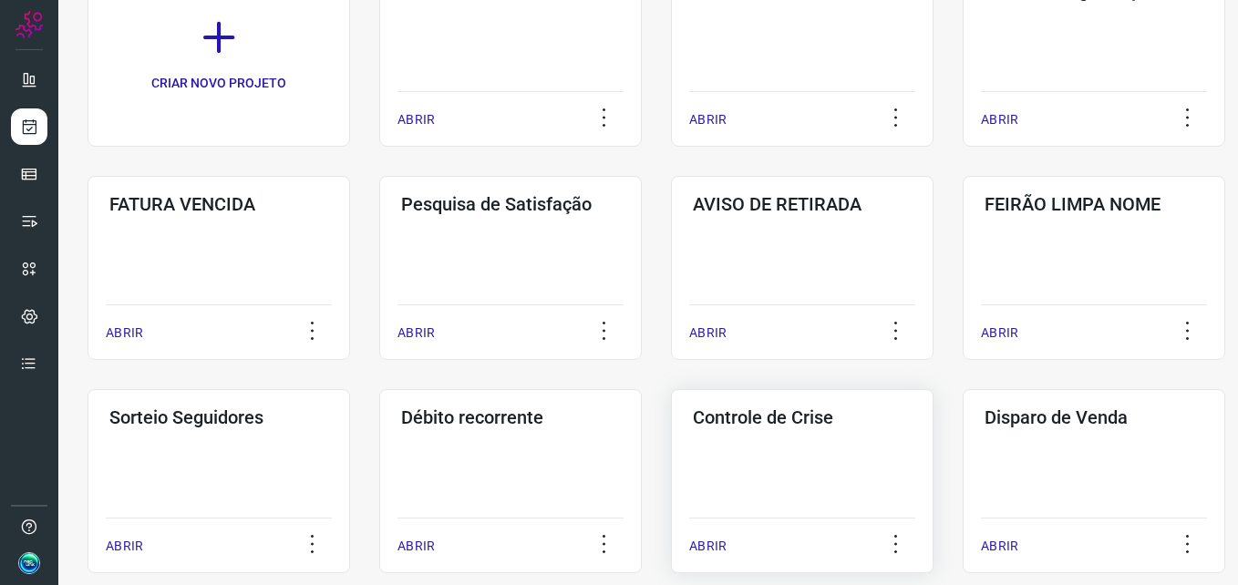
click at [830, 503] on div "Controle de Crise ABRIR" at bounding box center [802, 481] width 263 height 184
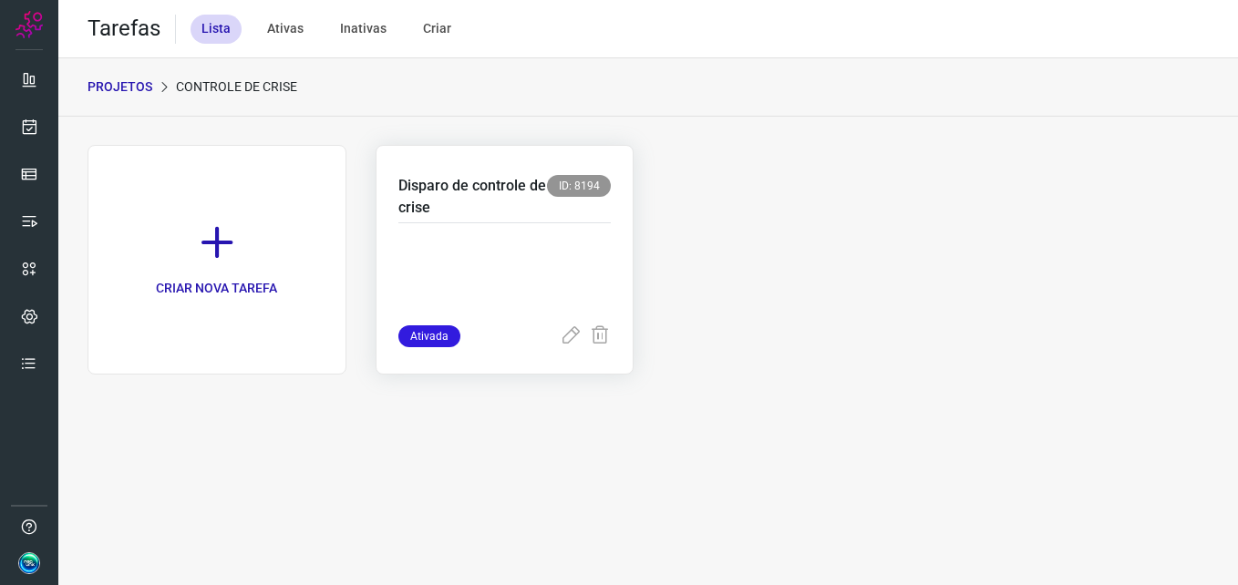
click at [531, 215] on p "Disparo de controle de crise" at bounding box center [473, 197] width 150 height 44
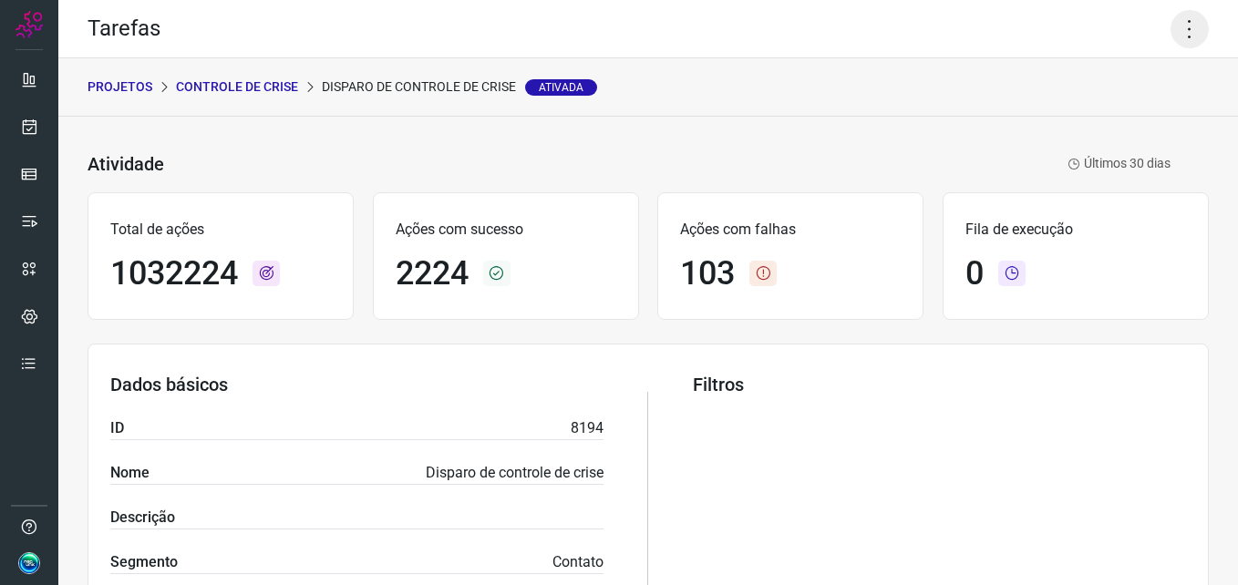
click at [1179, 29] on icon at bounding box center [1190, 29] width 38 height 38
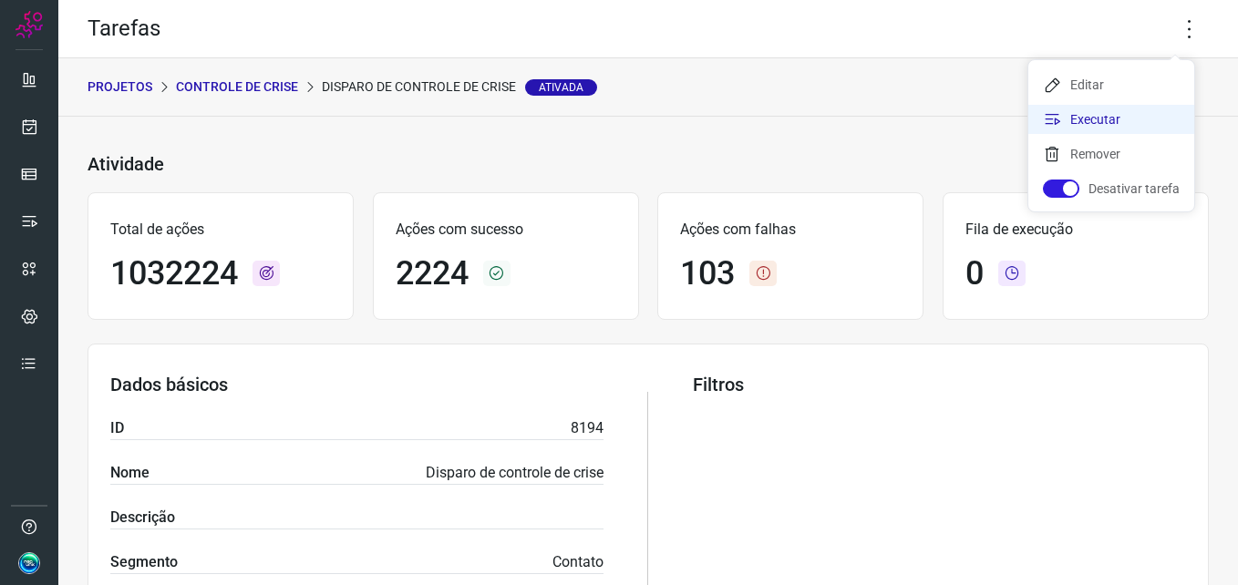
click at [1118, 118] on li "Executar" at bounding box center [1112, 119] width 166 height 29
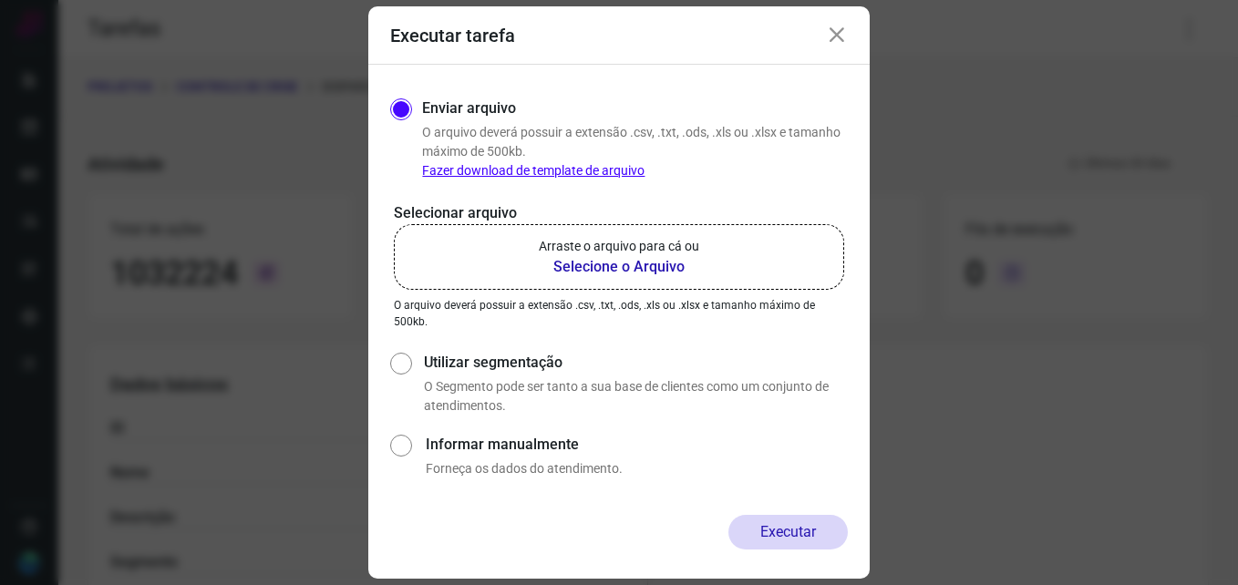
click at [742, 274] on label "Arraste o arquivo para cá ou Selecione o Arquivo" at bounding box center [619, 257] width 450 height 66
click at [0, 0] on input "Arraste o arquivo para cá ou Selecione o Arquivo" at bounding box center [0, 0] width 0 height 0
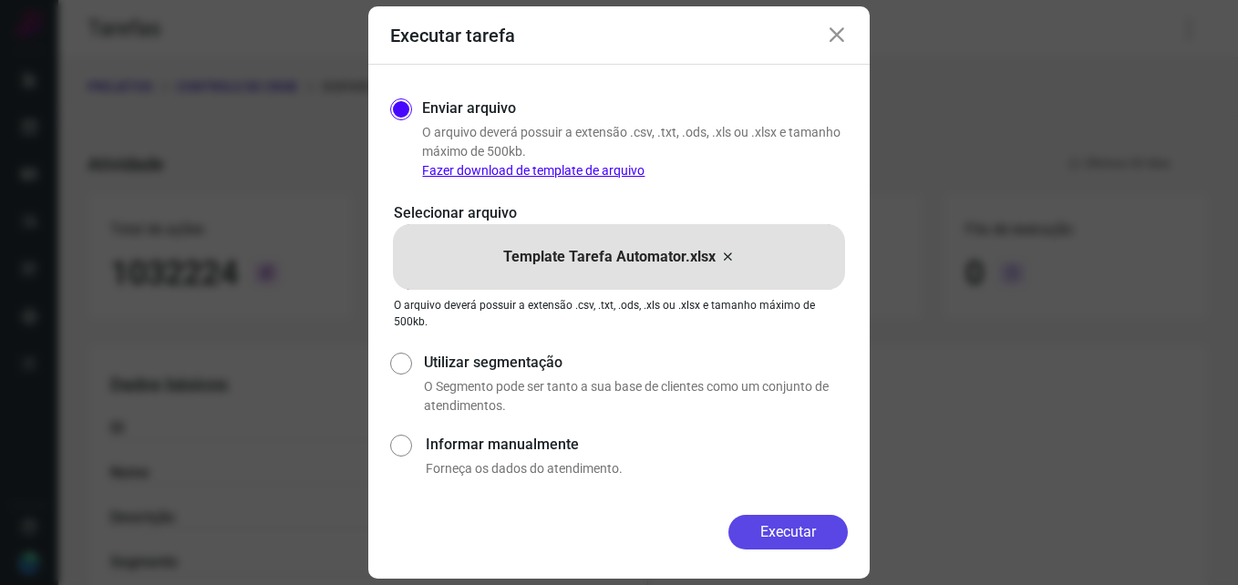
click at [802, 530] on button "Executar" at bounding box center [788, 532] width 119 height 35
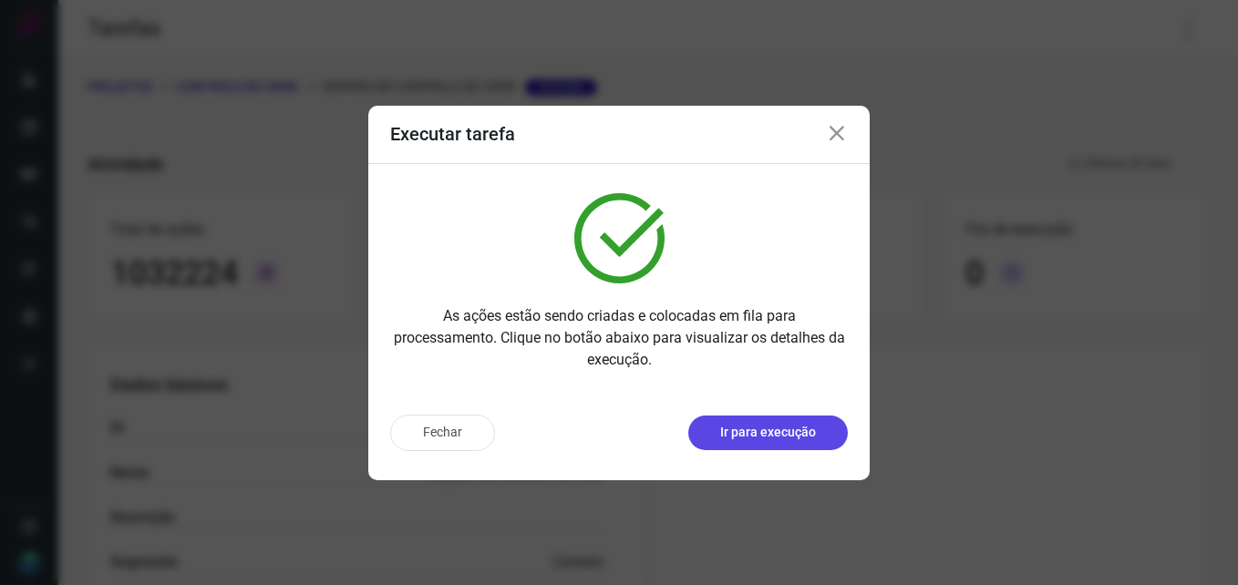
click at [785, 441] on p "Ir para execução" at bounding box center [768, 432] width 96 height 19
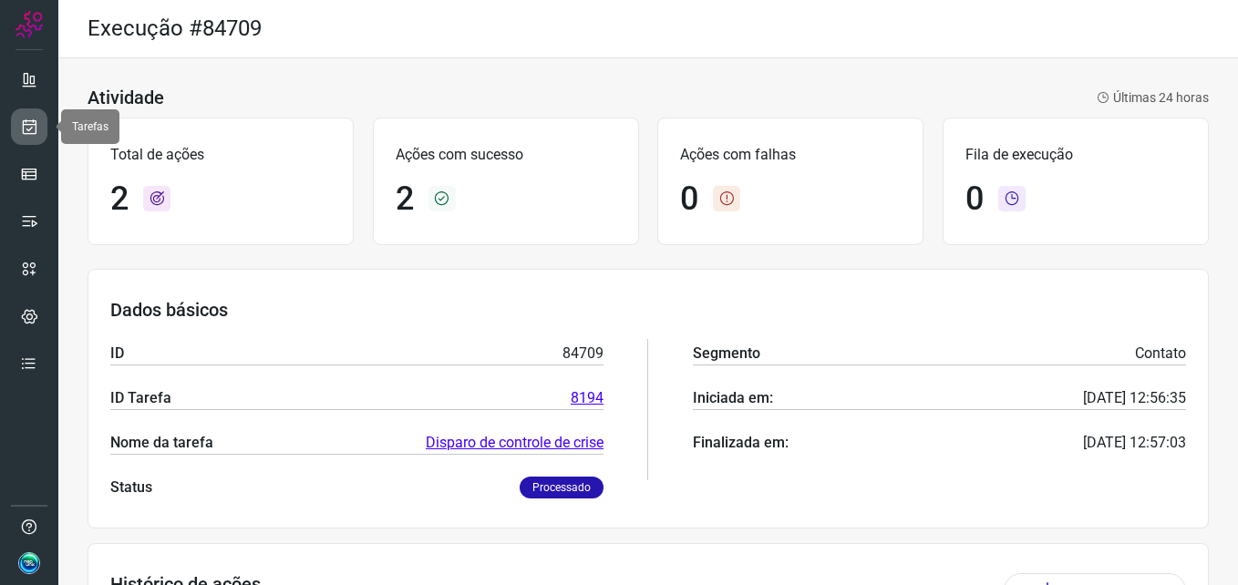
click at [28, 111] on link at bounding box center [29, 127] width 36 height 36
